Goal: Information Seeking & Learning: Learn about a topic

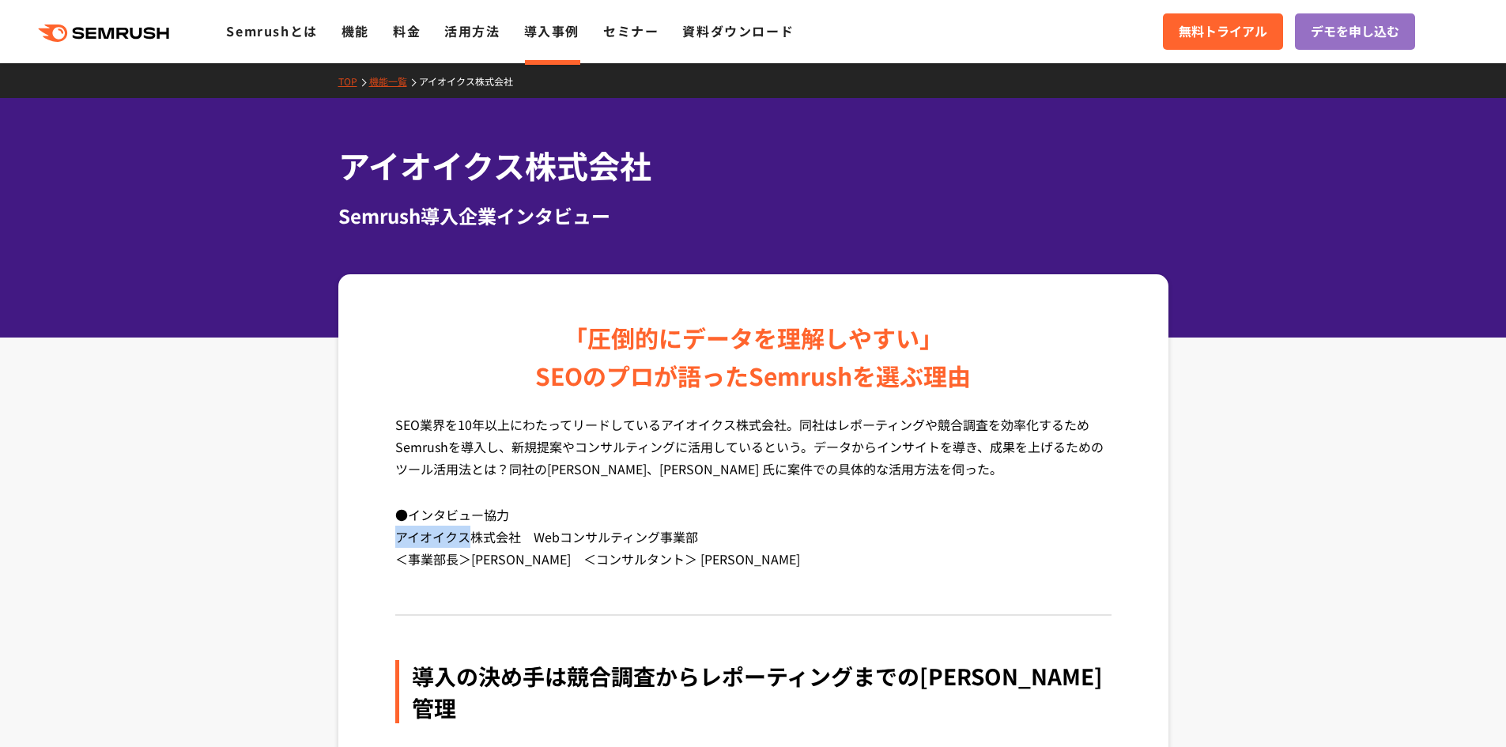
drag, startPoint x: 393, startPoint y: 538, endPoint x: 467, endPoint y: 538, distance: 74.3
click at [553, 34] on link "導入事例" at bounding box center [551, 30] width 55 height 19
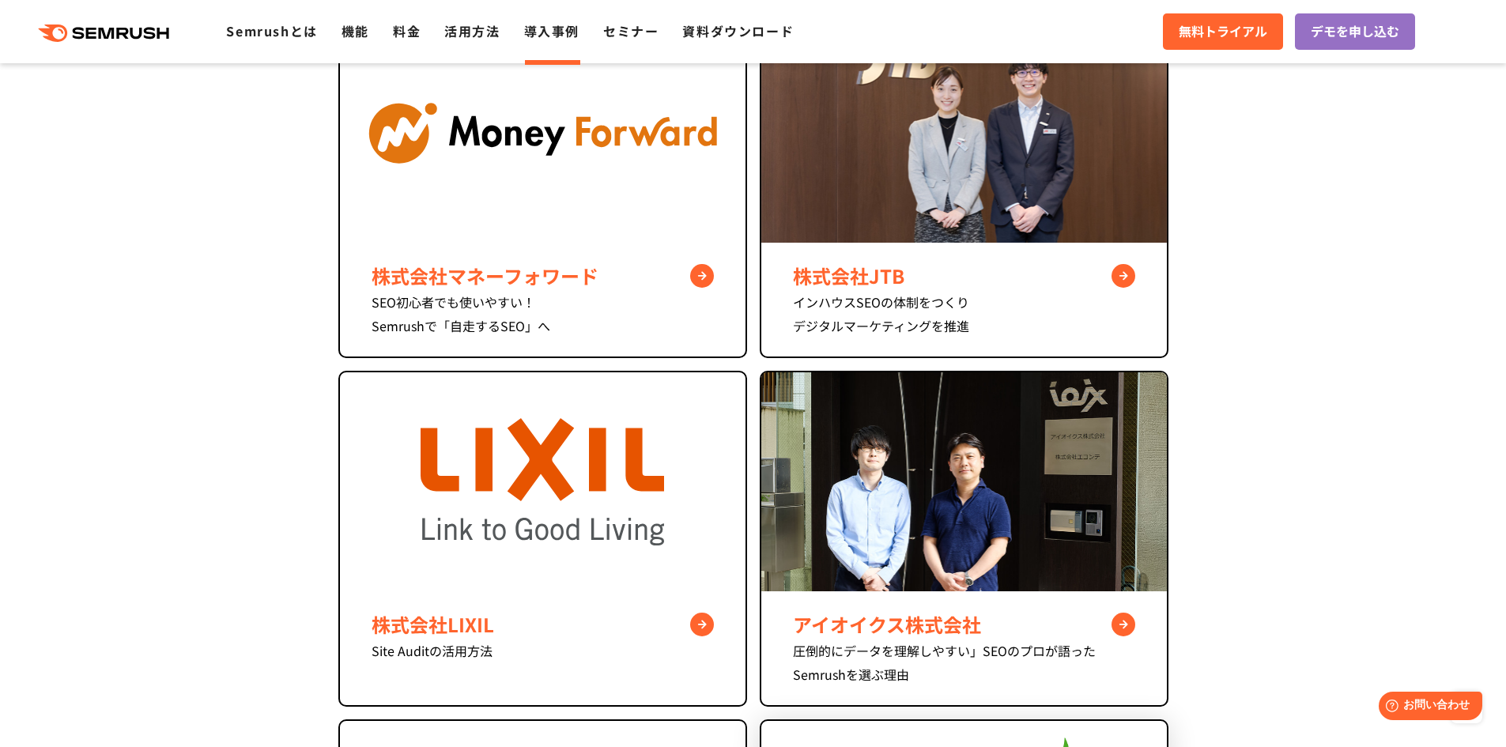
scroll to position [632, 0]
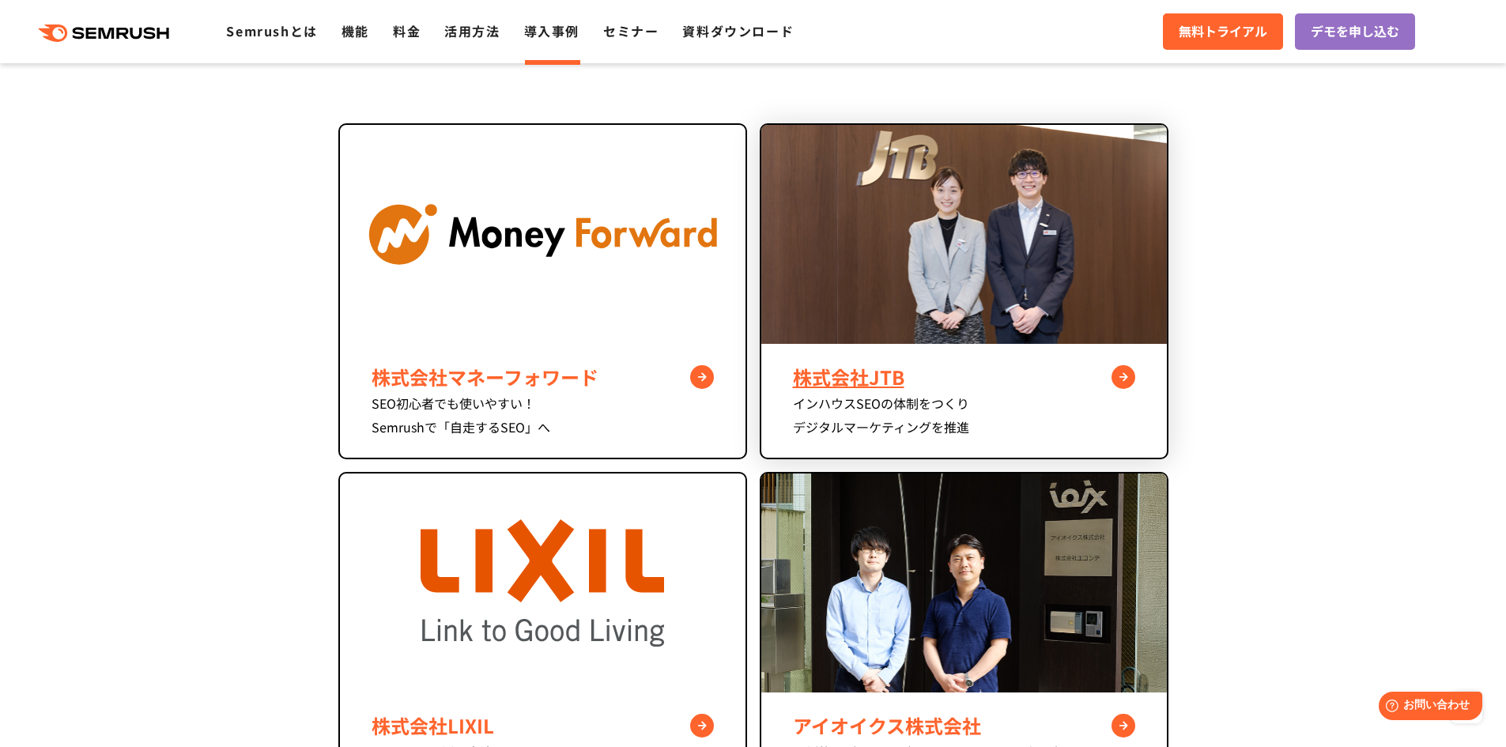
click at [1010, 379] on div "株式会社JTB" at bounding box center [964, 377] width 342 height 28
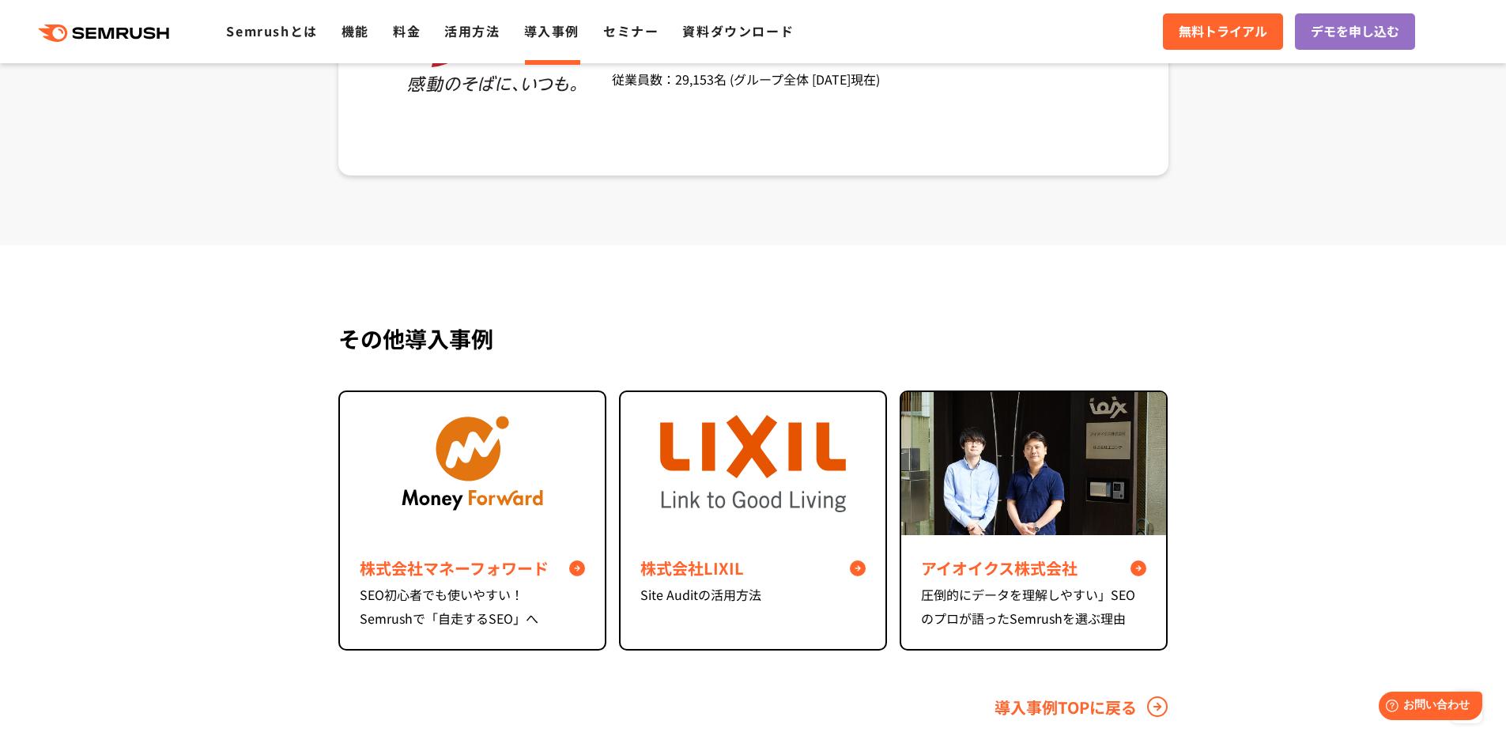
scroll to position [7036, 0]
drag, startPoint x: 270, startPoint y: 201, endPoint x: 909, endPoint y: 145, distance: 642.0
